Goal: Task Accomplishment & Management: Use online tool/utility

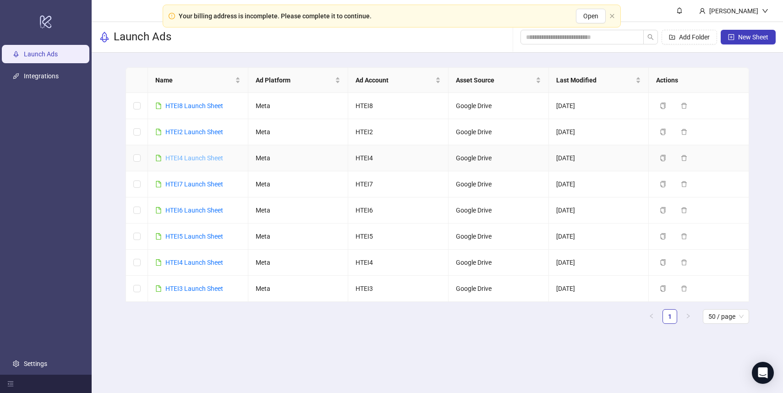
click at [182, 155] on link "HTEI4 Launch Sheet" at bounding box center [194, 157] width 58 height 7
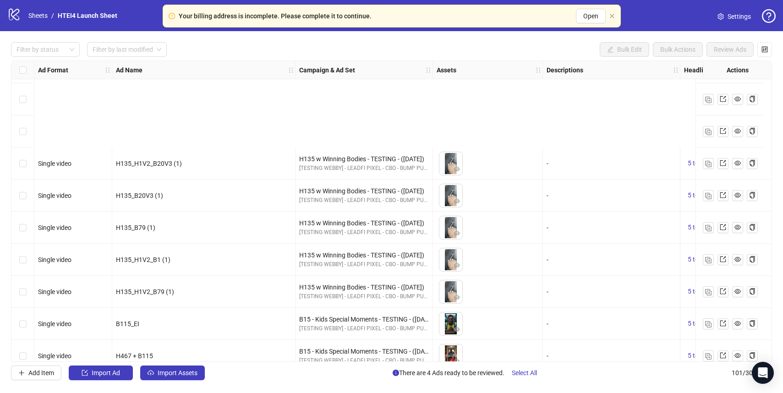
scroll to position [2962, 0]
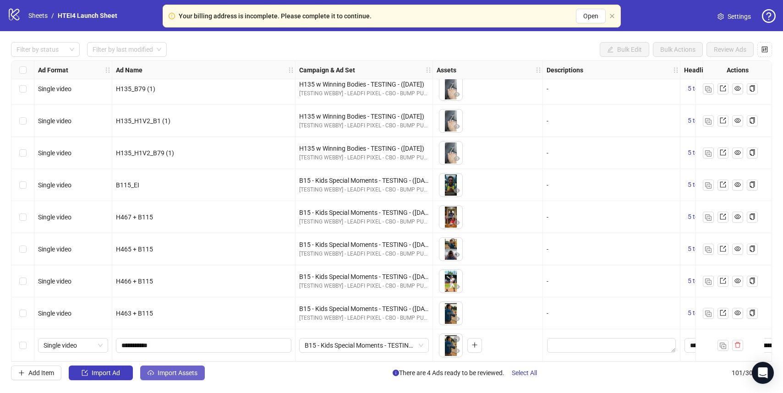
click at [181, 378] on button "Import Assets" at bounding box center [172, 373] width 65 height 15
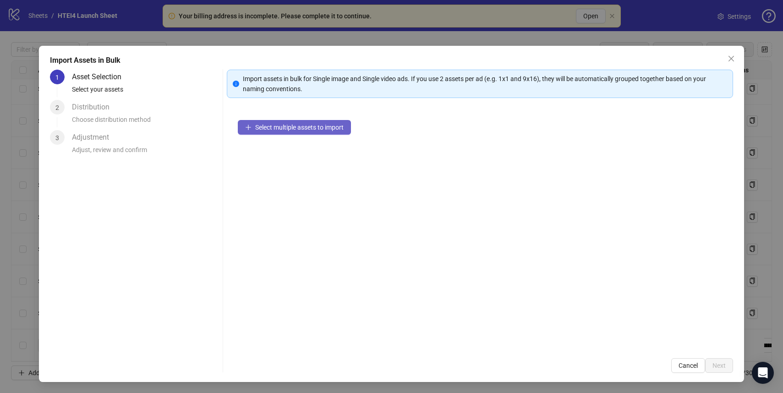
click at [313, 124] on span "Select multiple assets to import" at bounding box center [299, 127] width 88 height 7
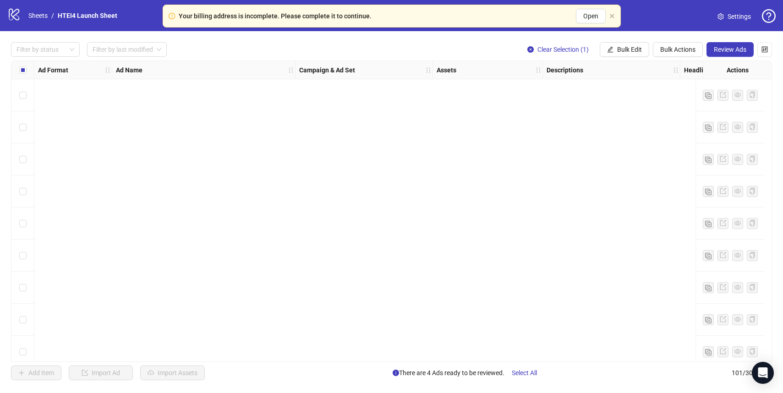
scroll to position [2962, 0]
